Goal: Information Seeking & Learning: Learn about a topic

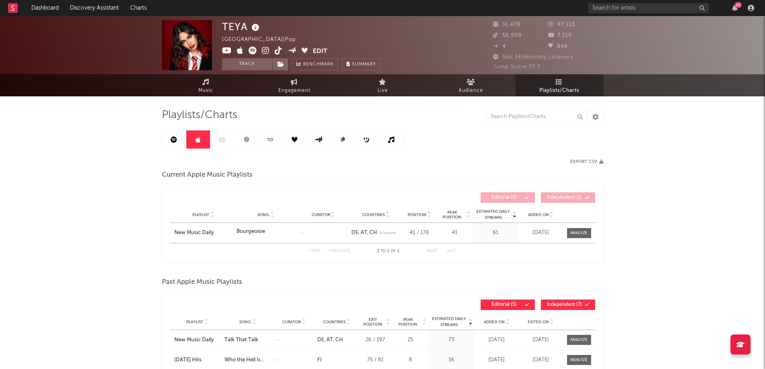
click at [175, 139] on icon at bounding box center [174, 140] width 6 height 6
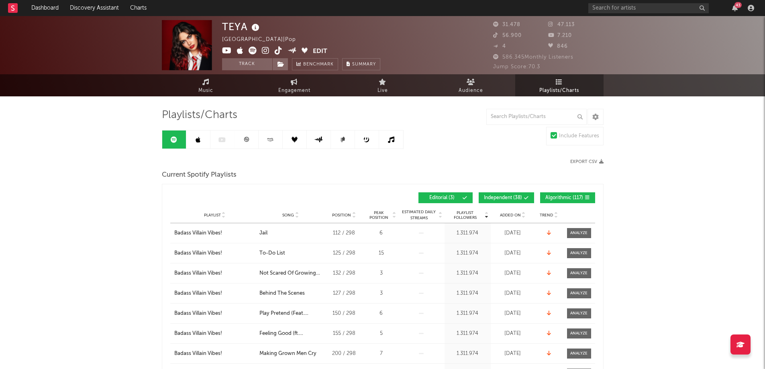
click at [501, 198] on span "Independent ( 38 )" at bounding box center [503, 198] width 38 height 5
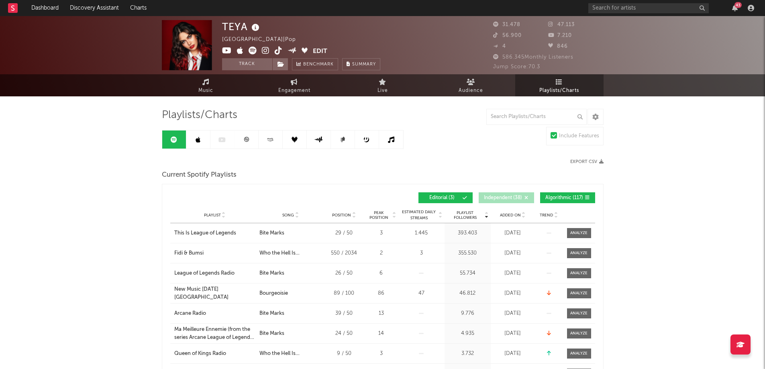
click at [557, 197] on span "Algorithmic ( 117 )" at bounding box center [564, 198] width 38 height 5
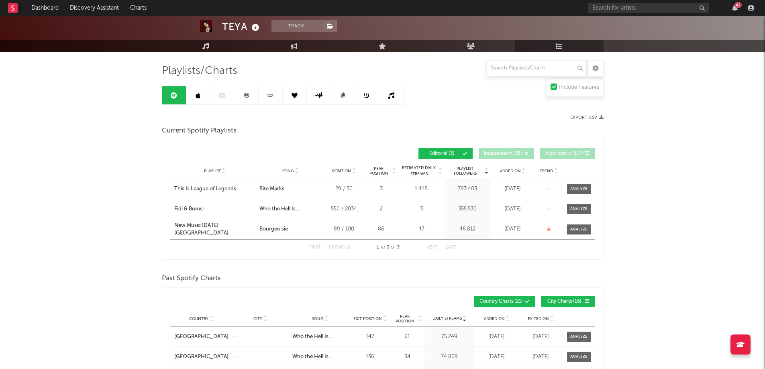
scroll to position [40, 0]
